Goal: Find specific page/section: Find specific page/section

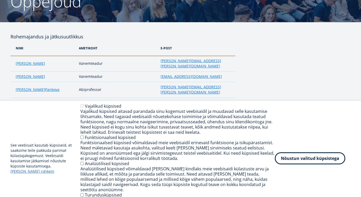
scroll to position [74, 0]
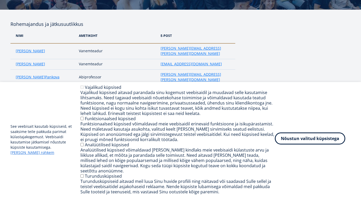
click at [295, 145] on button "Nõustun valitud küpsistega" at bounding box center [310, 139] width 70 height 12
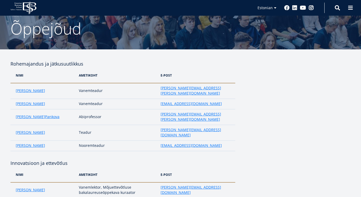
scroll to position [37, 0]
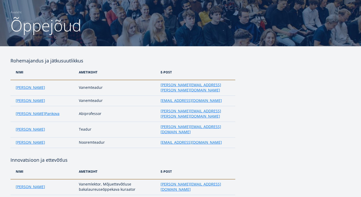
drag, startPoint x: 86, startPoint y: 62, endPoint x: 11, endPoint y: 63, distance: 75.1
click at [11, 63] on h4 "Rohemajandus ja jätkusuutlikkus" at bounding box center [122, 61] width 225 height 8
copy h4 "Rohemajandus ja jätkusuutlikkus"
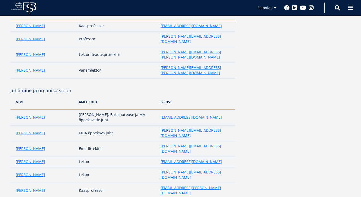
scroll to position [311, 0]
drag, startPoint x: 77, startPoint y: 43, endPoint x: 5, endPoint y: 45, distance: 71.8
copy h4 "Juhtimine ja organisatsioon"
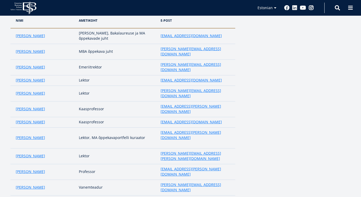
scroll to position [393, 0]
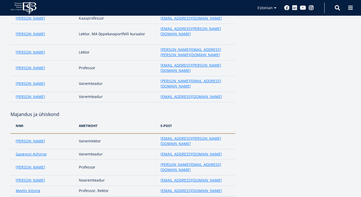
scroll to position [502, 0]
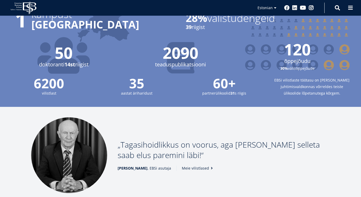
scroll to position [684, 0]
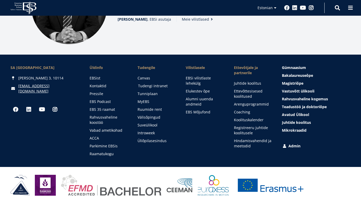
click at [151, 84] on link "Tudengi intranet" at bounding box center [157, 86] width 38 height 5
